Goal: Check status: Check status

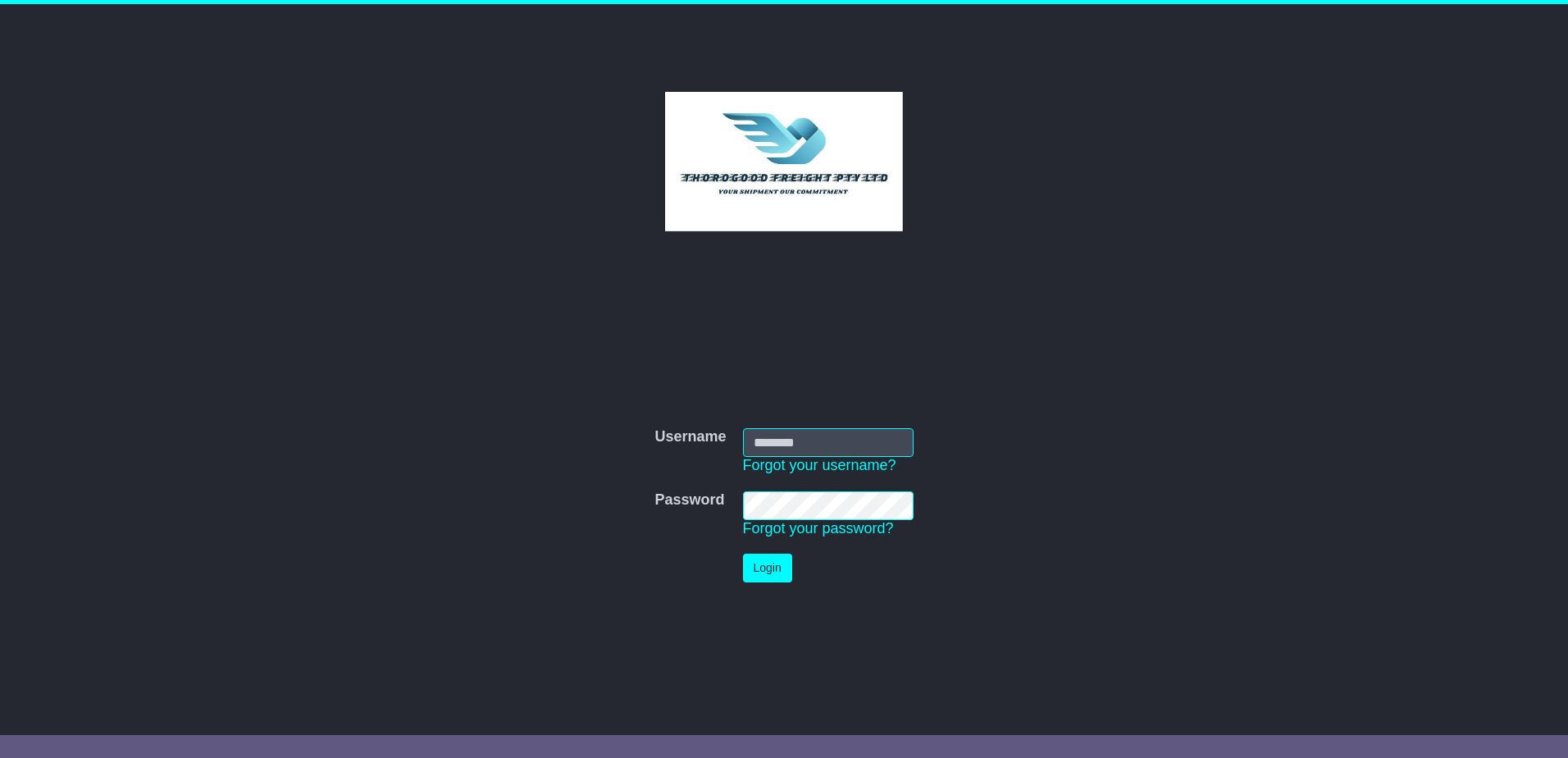
type input "*****"
drag, startPoint x: 0, startPoint y: 0, endPoint x: 750, endPoint y: 563, distance: 937.8
click at [750, 563] on button "Login" at bounding box center [767, 568] width 49 height 28
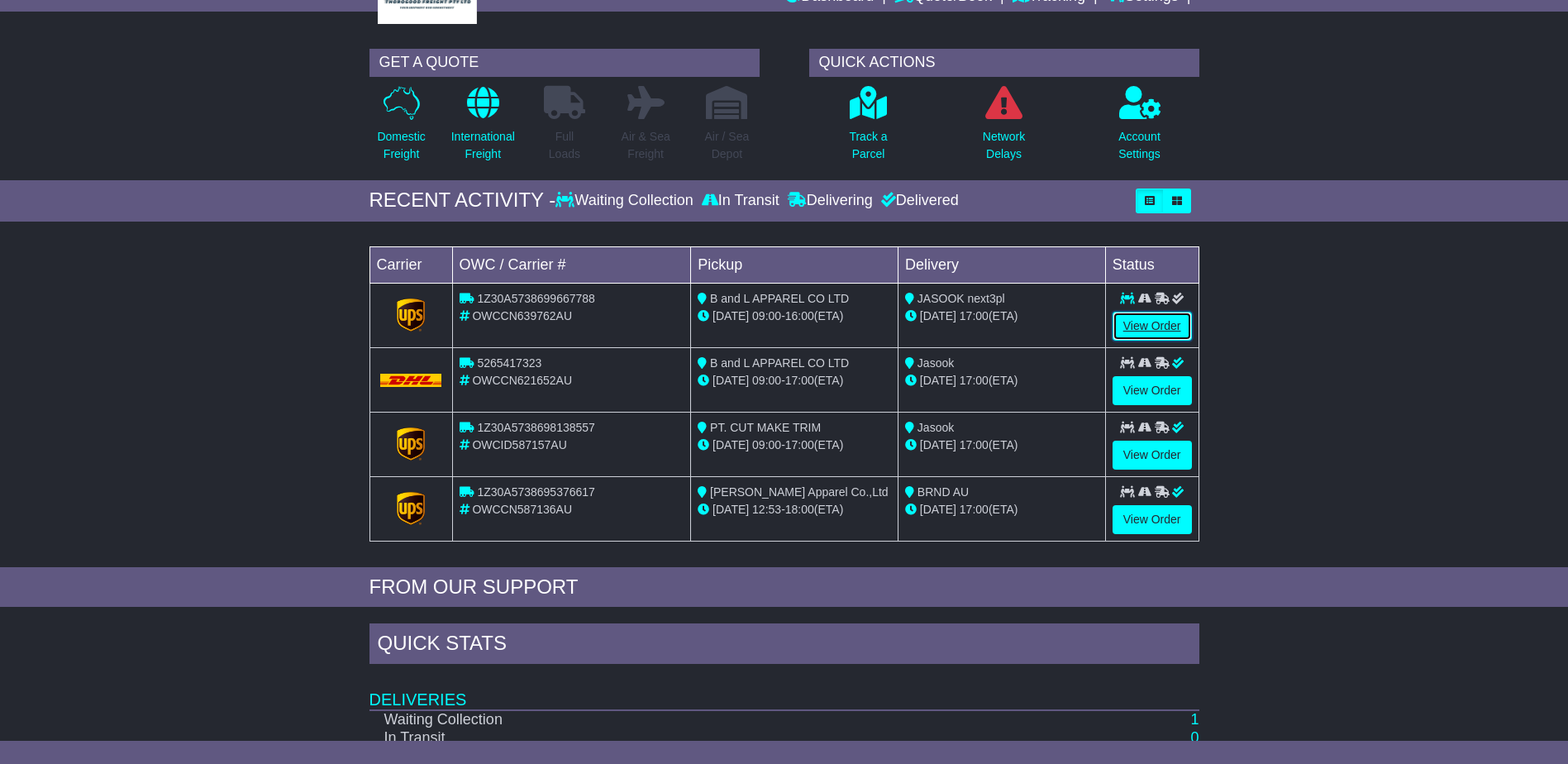
click at [1145, 324] on link "View Order" at bounding box center [1151, 326] width 79 height 29
